Goal: Communication & Community: Answer question/provide support

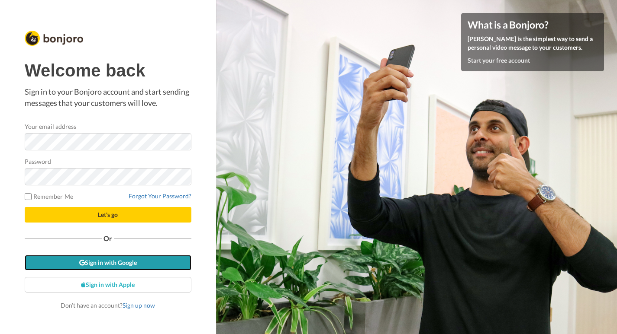
click at [124, 263] on link "Sign in with Google" at bounding box center [108, 263] width 167 height 16
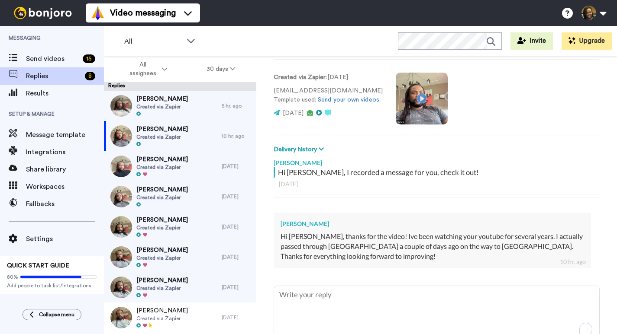
scroll to position [85, 0]
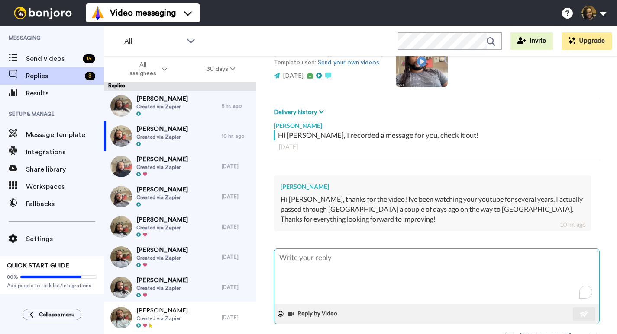
click at [358, 260] on textarea "To enrich screen reader interactions, please activate Accessibility in Grammarl…" at bounding box center [436, 276] width 325 height 55
type textarea "H"
type textarea "x"
type textarea "Hi"
type textarea "x"
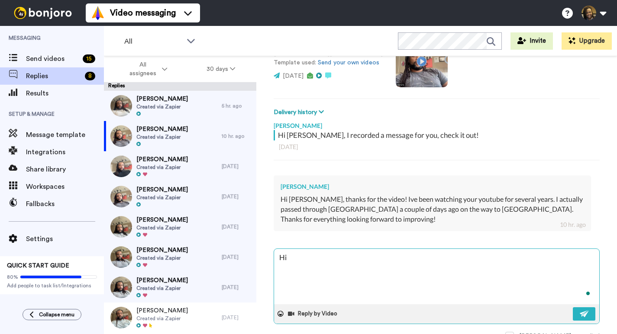
type textarea "Hi"
type textarea "x"
type textarea "Hi J"
type textarea "x"
type textarea "Hi [PERSON_NAME]"
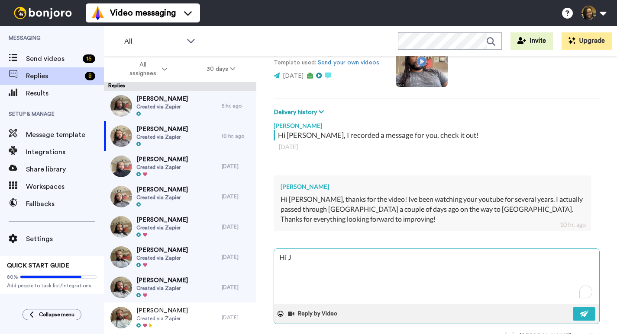
type textarea "x"
type textarea "Hi Jes"
type textarea "x"
type textarea "Hi [PERSON_NAME]"
type textarea "x"
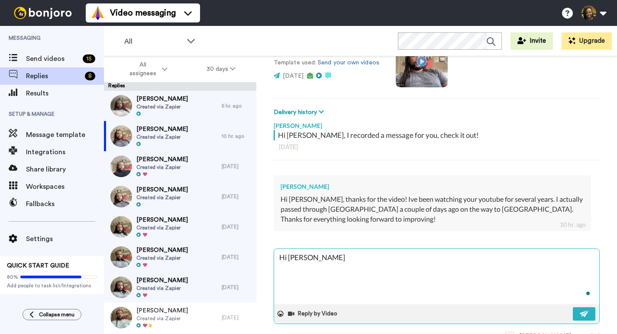
type textarea "Hi Jes"
type textarea "x"
type textarea "Hi [PERSON_NAME]"
type textarea "x"
type textarea "Hi [PERSON_NAME]"
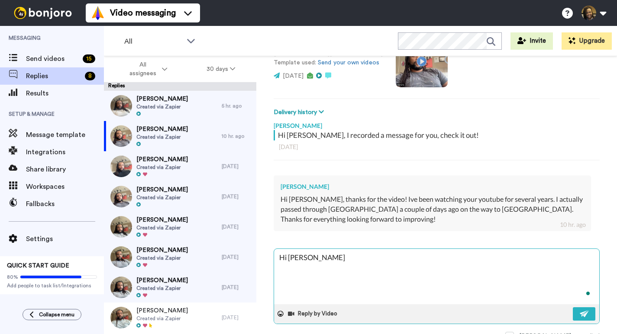
type textarea "x"
type textarea "Hi [PERSON_NAME]"
type textarea "x"
type textarea "Hi [PERSON_NAME]"
type textarea "x"
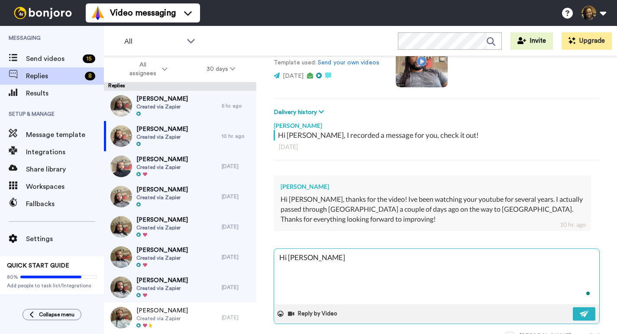
type textarea "Hi [PERSON_NAME]"
type textarea "x"
type textarea "Hi J"
type textarea "x"
type textarea "Hi [PERSON_NAME]"
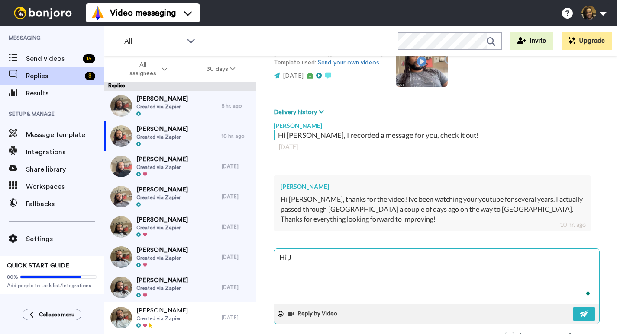
type textarea "x"
type textarea "Hi Jef"
type textarea "x"
type textarea "Hi [PERSON_NAME]"
type textarea "x"
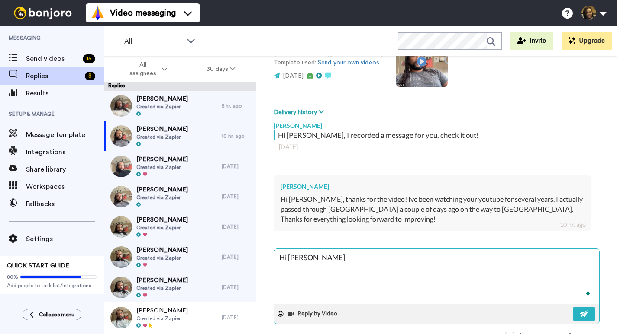
type textarea "Hi [PERSON_NAME],"
type textarea "x"
type textarea "Hi [PERSON_NAME],"
type textarea "x"
type textarea "Hi [PERSON_NAME],"
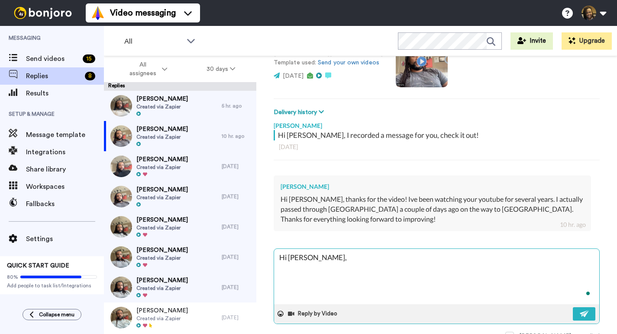
type textarea "x"
type textarea "Hi [PERSON_NAME],"
type textarea "x"
type textarea "Hi [PERSON_NAME], T"
type textarea "x"
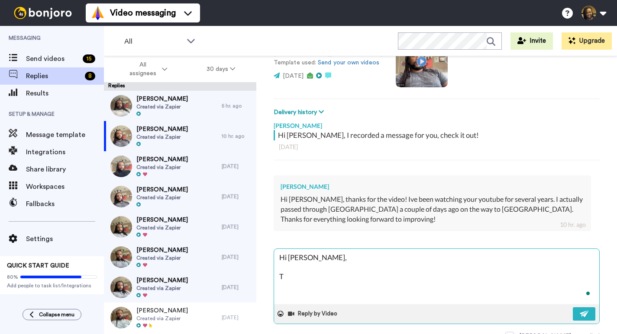
type textarea "Hi [PERSON_NAME], Th"
type textarea "x"
type textarea "Hi [PERSON_NAME], Tha"
type textarea "x"
type textarea "Hi [PERSON_NAME], Than"
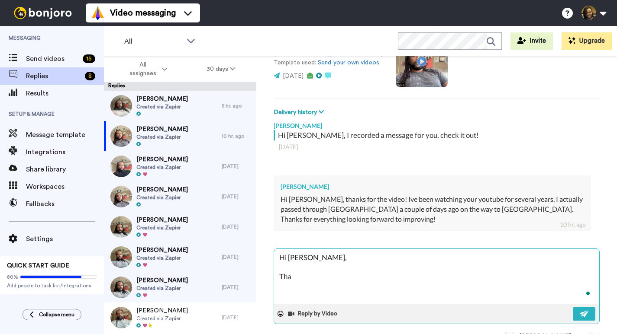
type textarea "x"
type textarea "Hi [PERSON_NAME], Thank"
type textarea "x"
type textarea "Hi [PERSON_NAME], Thanks"
type textarea "x"
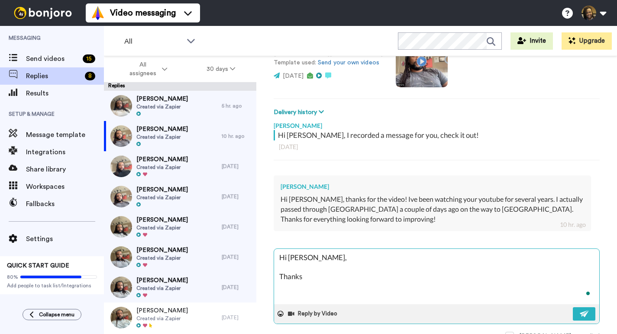
type textarea "Hi [PERSON_NAME], Thanks"
type textarea "x"
type textarea "Hi [PERSON_NAME], Thanks"
type textarea "x"
type textarea "Hi [PERSON_NAME], Thank"
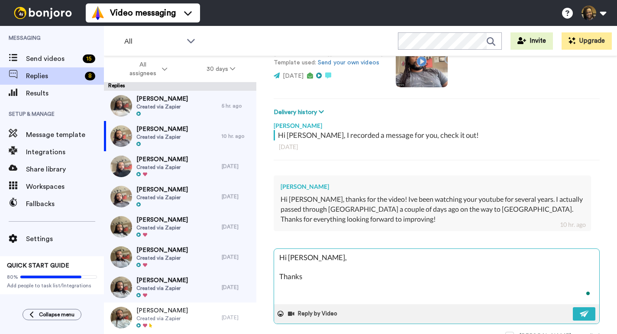
type textarea "x"
type textarea "Hi [PERSON_NAME], Than"
type textarea "x"
type textarea "Hi [PERSON_NAME], Tha"
type textarea "x"
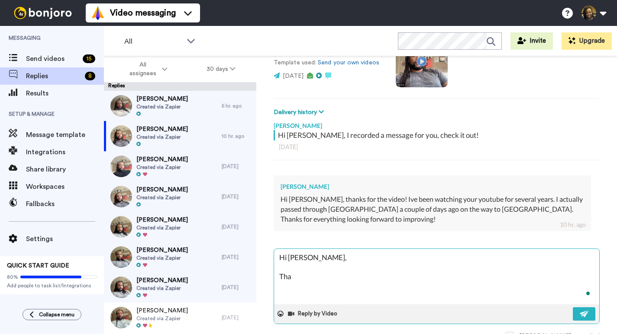
type textarea "Hi [PERSON_NAME], Th"
type textarea "x"
type textarea "Hi [PERSON_NAME], Tha"
type textarea "x"
type textarea "Hi [PERSON_NAME], That"
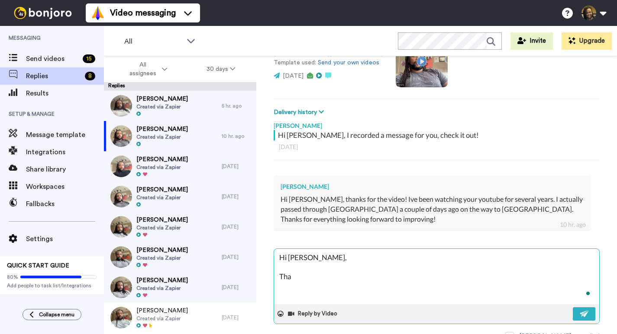
type textarea "x"
type textarea "Hi [PERSON_NAME], That"
type textarea "x"
type textarea "Hi [PERSON_NAME], That a"
type textarea "x"
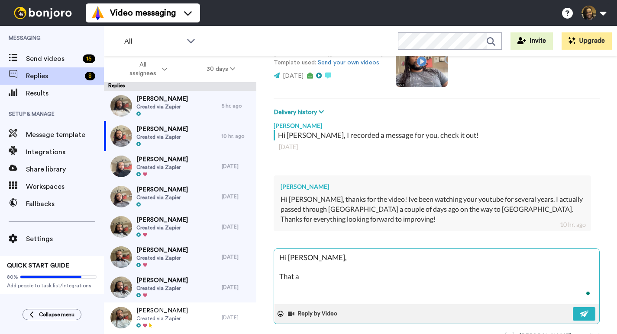
type textarea "Hi [PERSON_NAME], That al"
type textarea "x"
type textarea "Hi [PERSON_NAME], That als"
type textarea "x"
type textarea "Hi [PERSON_NAME], That also"
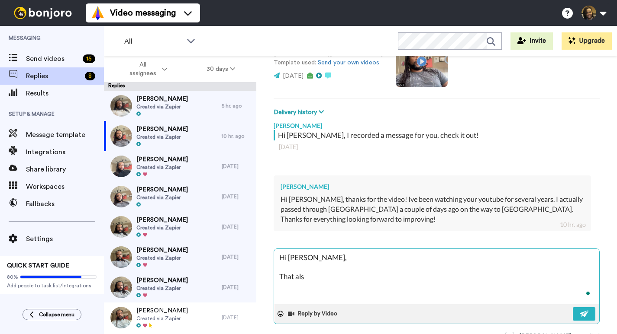
type textarea "x"
type textarea "Hi [PERSON_NAME], That alsow"
type textarea "x"
type textarea "Hi [PERSON_NAME], That alsowe"
type textarea "x"
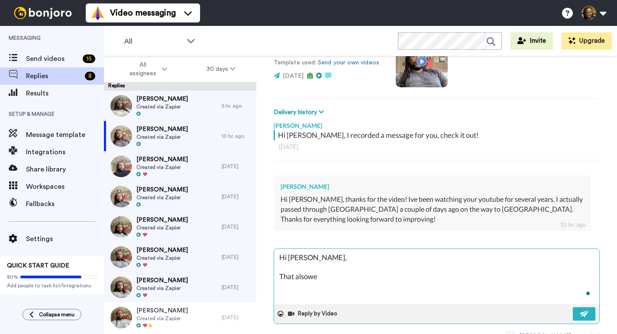
type textarea "Hi [PERSON_NAME], That alsowes"
type textarea "x"
type textarea "Hi [PERSON_NAME], That alsoweso"
type textarea "x"
type textarea "Hi [PERSON_NAME], That alsowesom"
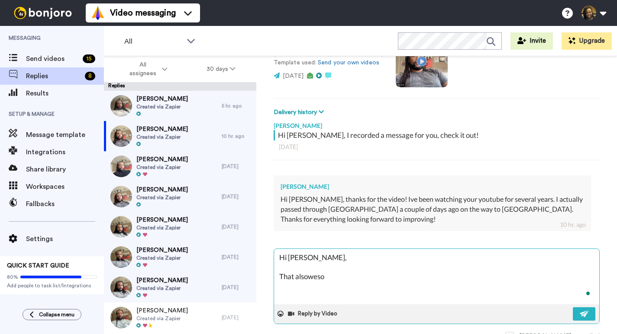
type textarea "x"
type textarea "Hi [PERSON_NAME], That alsowesome"
type textarea "x"
type textarea "Hi [PERSON_NAME], That alsowesome"
type textarea "x"
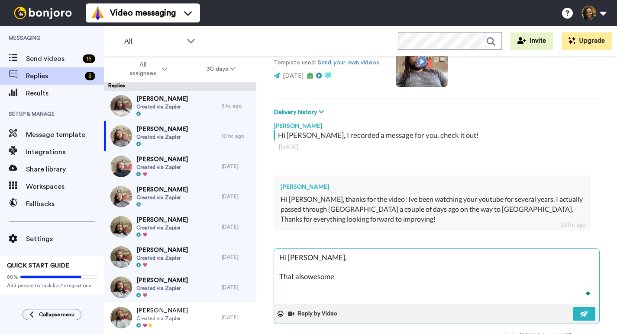
type textarea "Hi [PERSON_NAME], That alsowesome"
type textarea "x"
type textarea "Hi [PERSON_NAME], That alsowesom"
type textarea "x"
type textarea "Hi [PERSON_NAME], That alsoweso"
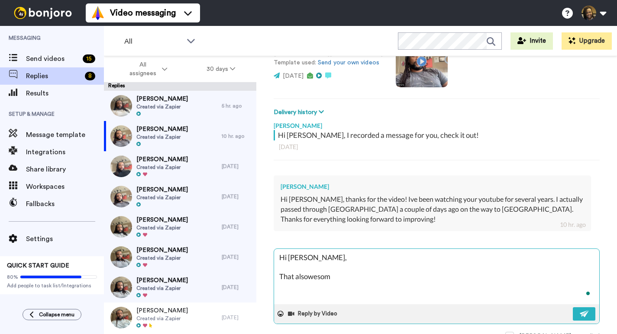
type textarea "x"
type textarea "Hi [PERSON_NAME], That alsowes"
type textarea "x"
type textarea "Hi [PERSON_NAME], That alsowe"
type textarea "x"
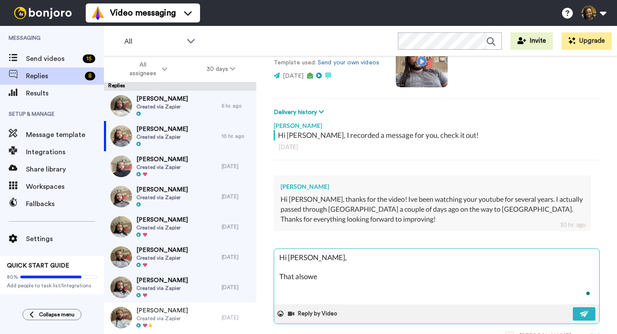
type textarea "Hi [PERSON_NAME], That alsow"
type textarea "x"
type textarea "Hi [PERSON_NAME], That also"
type textarea "x"
type textarea "Hi [PERSON_NAME], That als"
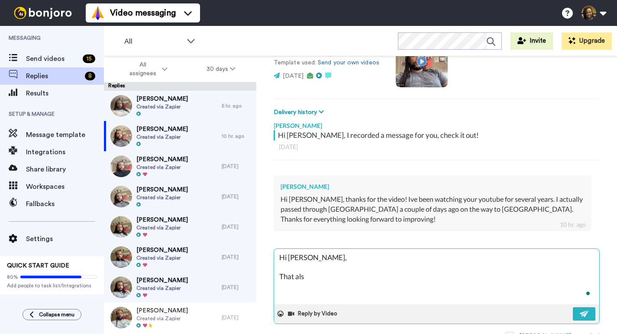
type textarea "x"
type textarea "Hi [PERSON_NAME], That al"
type textarea "x"
type textarea "Hi [PERSON_NAME], That a"
type textarea "x"
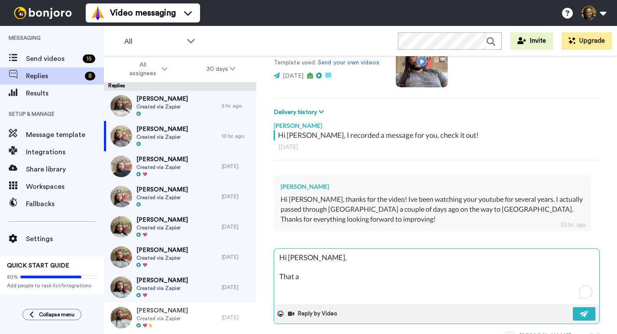
type textarea "Hi [PERSON_NAME], That aw"
type textarea "x"
type textarea "Hi [PERSON_NAME], That awe"
type textarea "x"
type textarea "Hi [PERSON_NAME], That awes"
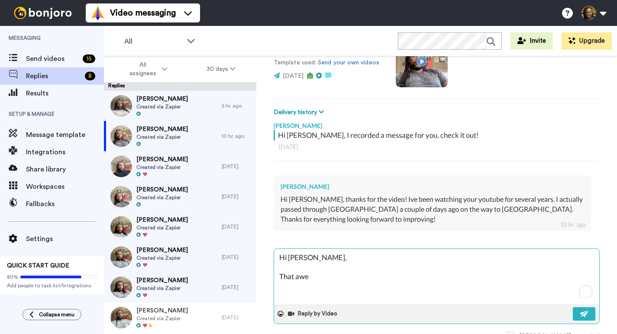
type textarea "x"
type textarea "Hi [PERSON_NAME], That aweso"
type textarea "x"
type textarea "Hi [PERSON_NAME], That awesom"
type textarea "x"
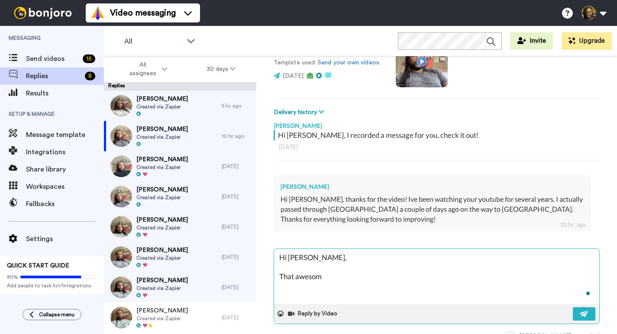
type textarea "Hi [PERSON_NAME], That awesome"
type textarea "x"
type textarea "Hi [PERSON_NAME], That awesome"
type textarea "x"
type textarea "Hi [PERSON_NAME], That awesome :"
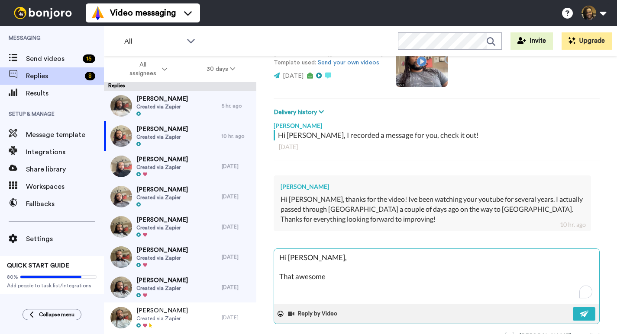
type textarea "x"
type textarea "Hi [PERSON_NAME], That awesome :)"
type textarea "x"
type textarea "Hi [PERSON_NAME], That awesome :)"
type textarea "x"
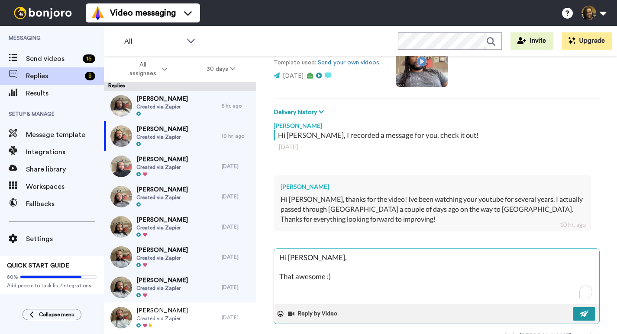
type textarea "Hi [PERSON_NAME], That awesome :)"
click at [588, 311] on img at bounding box center [584, 314] width 10 height 7
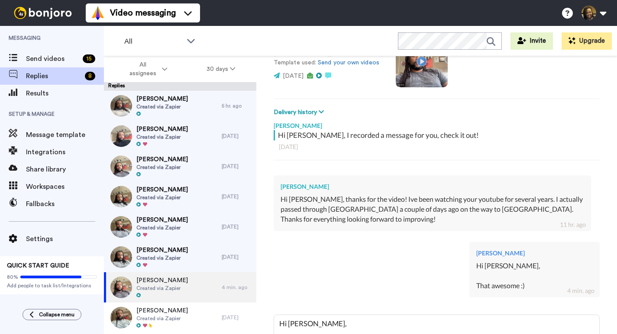
type textarea "x"
